Goal: Task Accomplishment & Management: Complete application form

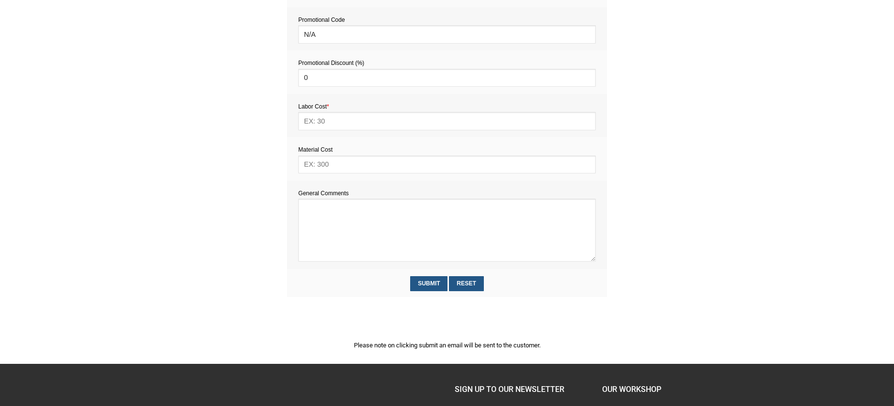
scroll to position [447, 0]
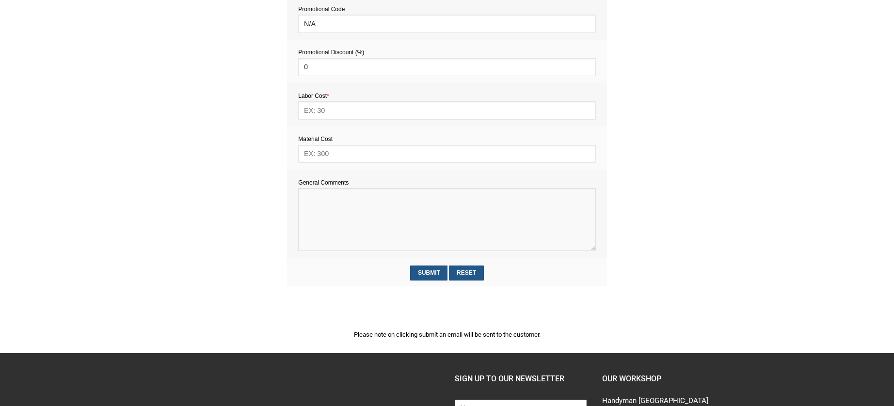
paste textarea "2 jobs. Three drawer, 3 shelf console table. 80 x 120 x 30 IKEA metal and glass…"
click at [305, 197] on textarea at bounding box center [446, 219] width 297 height 63
click at [309, 199] on textarea at bounding box center [446, 219] width 297 height 63
paste textarea "Estimate provision for a professional assembly handyman (service call out and l…"
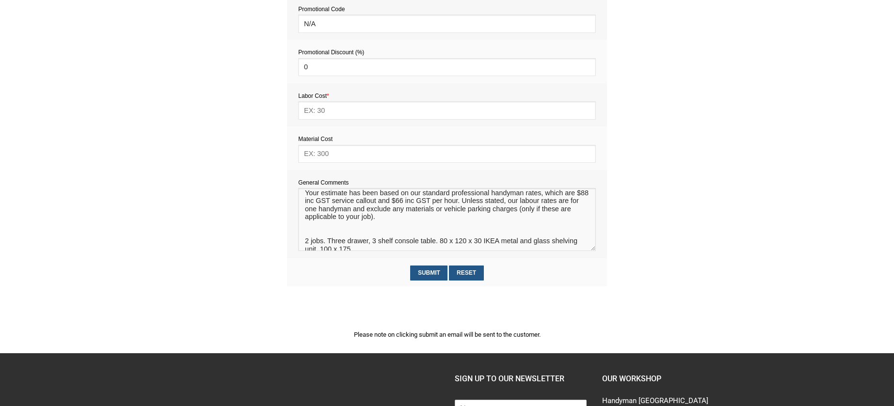
scroll to position [22, 0]
drag, startPoint x: 327, startPoint y: 240, endPoint x: 370, endPoint y: 254, distance: 45.2
click at [370, 254] on td "General Comments" at bounding box center [447, 214] width 320 height 88
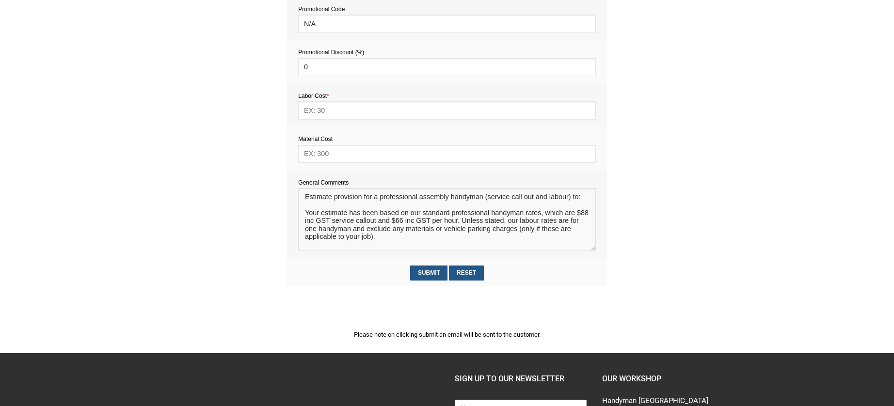
scroll to position [0, 0]
click at [325, 208] on textarea at bounding box center [446, 219] width 297 height 63
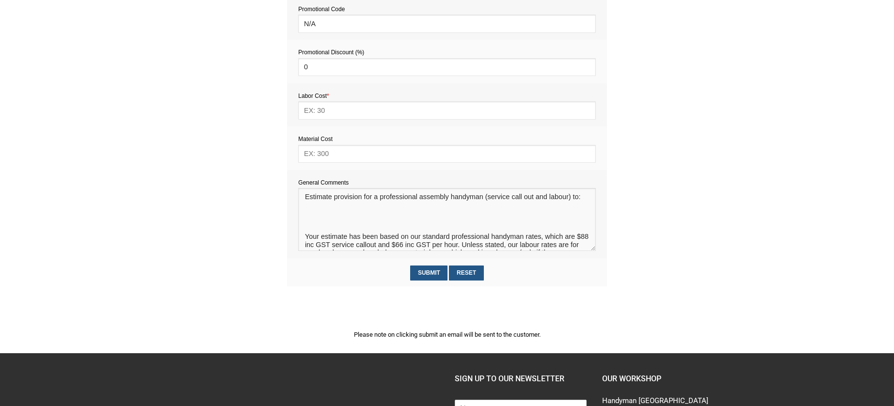
click at [308, 222] on textarea at bounding box center [446, 219] width 297 height 63
paste textarea "Three drawer, 3 shelf console table. 80 x 120 x 30 IKEA metal and glass shelvin…"
click at [305, 224] on textarea at bounding box center [446, 219] width 297 height 63
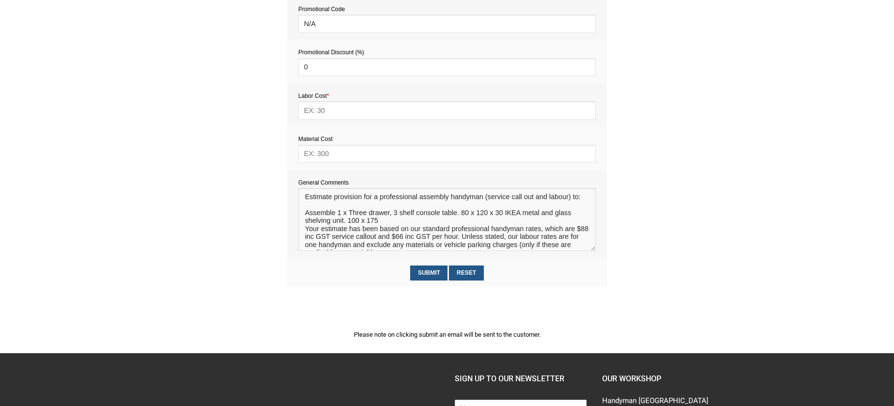
click at [506, 214] on textarea at bounding box center [446, 219] width 297 height 63
click at [305, 213] on textarea at bounding box center [446, 219] width 297 height 63
click at [499, 223] on textarea at bounding box center [446, 219] width 297 height 63
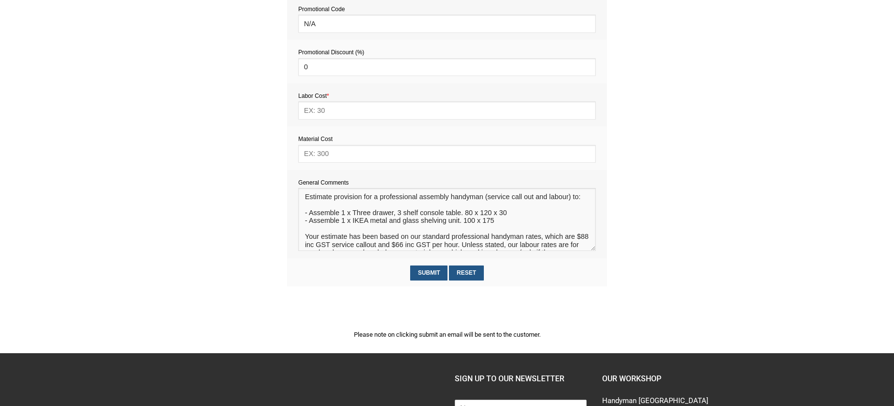
type textarea "Estimate provision for a professional assembly handyman (service call out and l…"
click at [329, 152] on input "text" at bounding box center [446, 154] width 297 height 18
type input "0"
click at [315, 110] on input "text" at bounding box center [446, 110] width 297 height 18
type input "253"
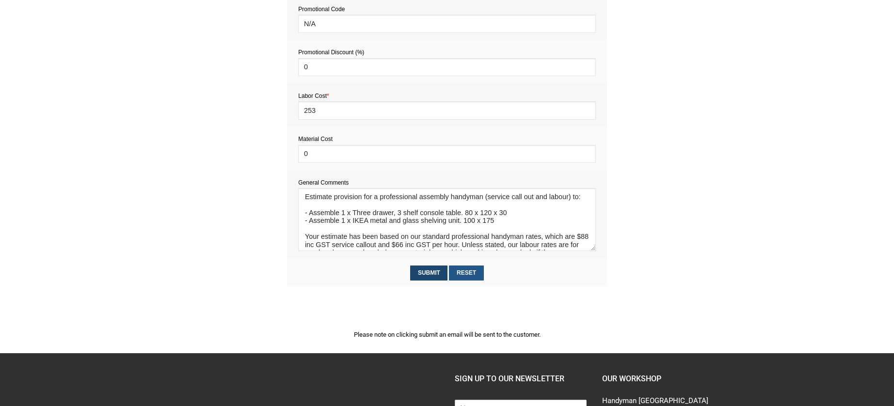
click at [434, 275] on input "Submit" at bounding box center [428, 273] width 37 height 15
